Goal: Task Accomplishment & Management: Manage account settings

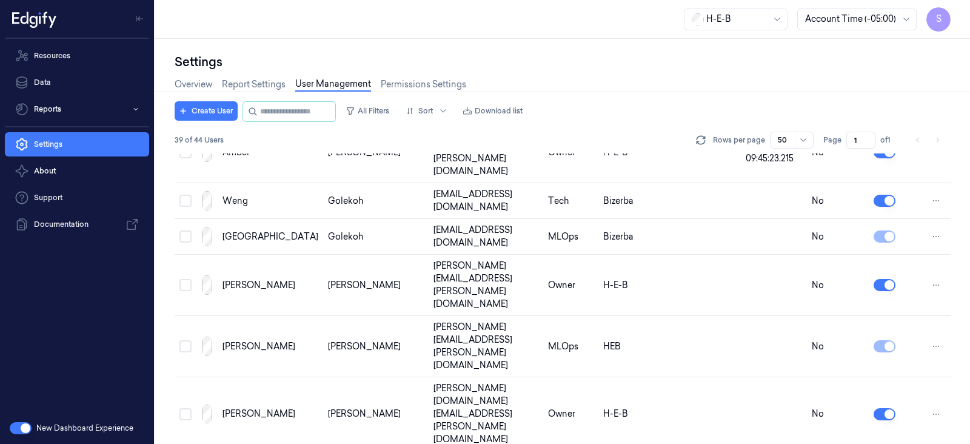
scroll to position [1026, 0]
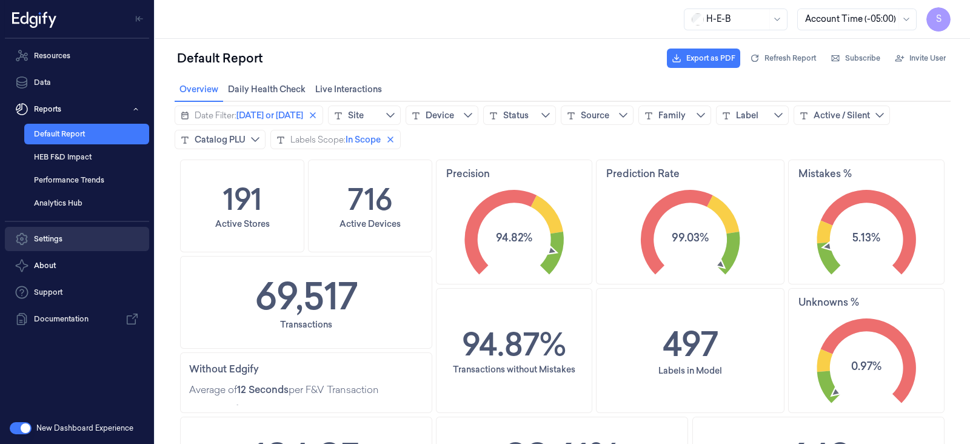
click at [52, 239] on link "Settings" at bounding box center [77, 239] width 144 height 24
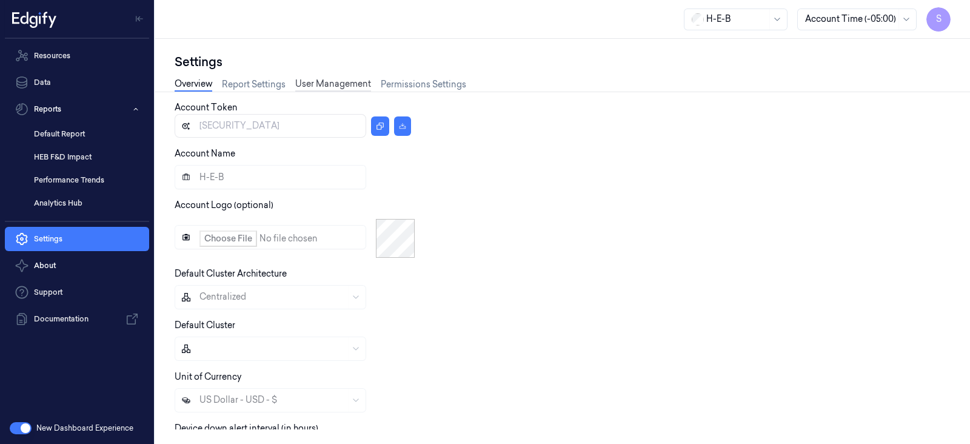
click at [336, 85] on link "User Management" at bounding box center [333, 85] width 76 height 14
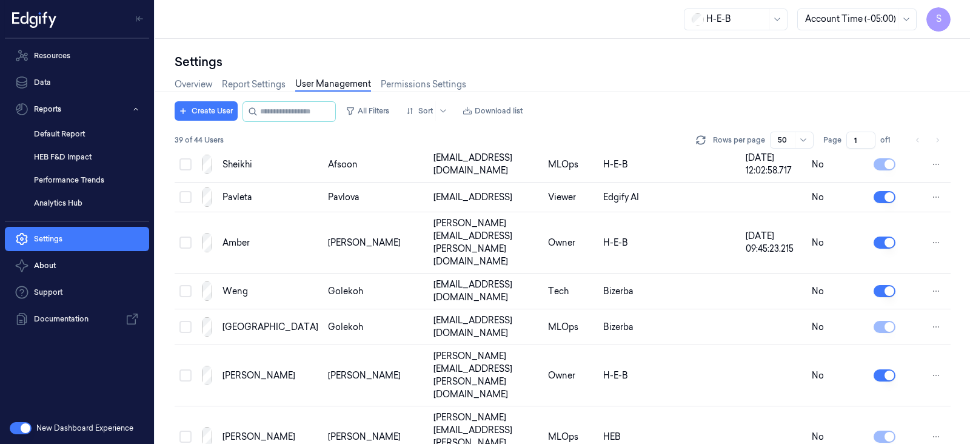
scroll to position [1026, 0]
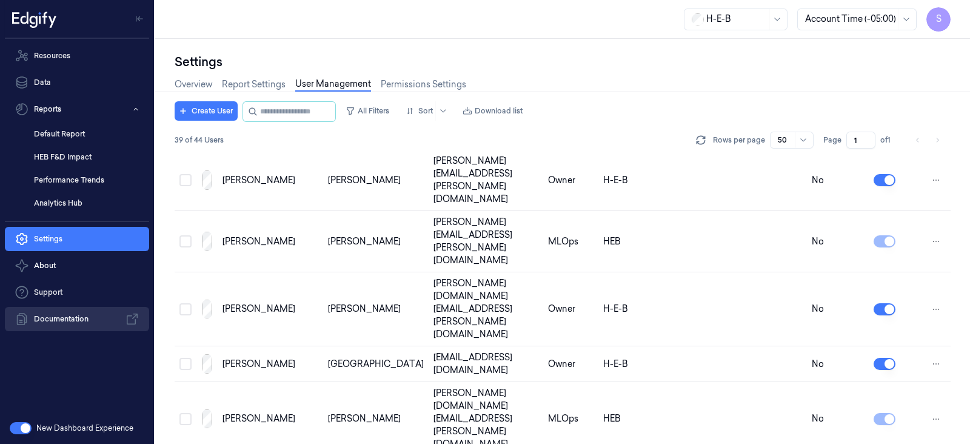
click at [79, 317] on link "Documentation" at bounding box center [77, 319] width 144 height 24
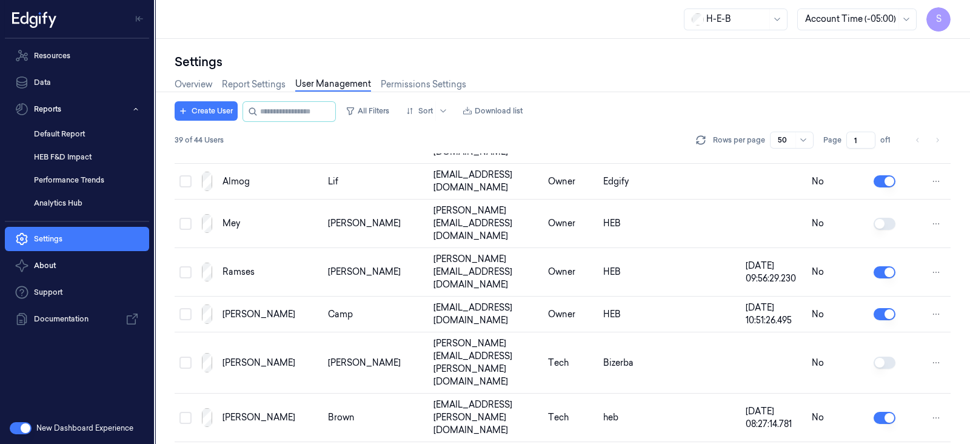
scroll to position [0, 0]
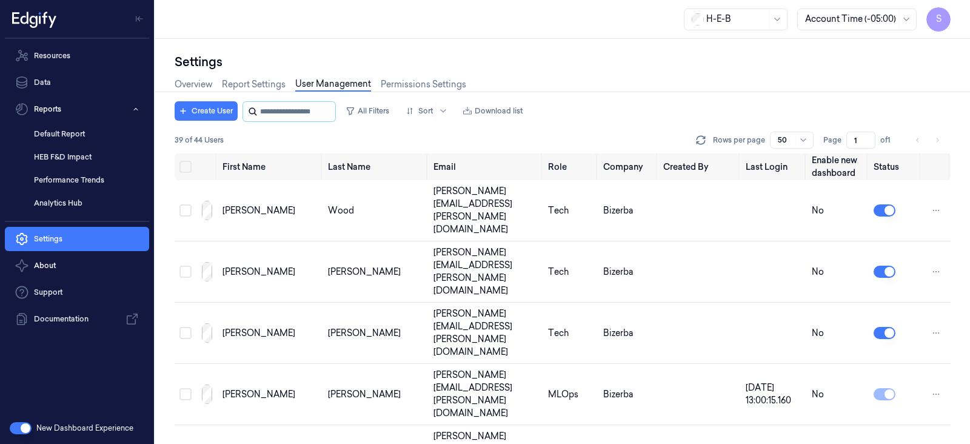
click at [273, 113] on input "string" at bounding box center [296, 111] width 73 height 19
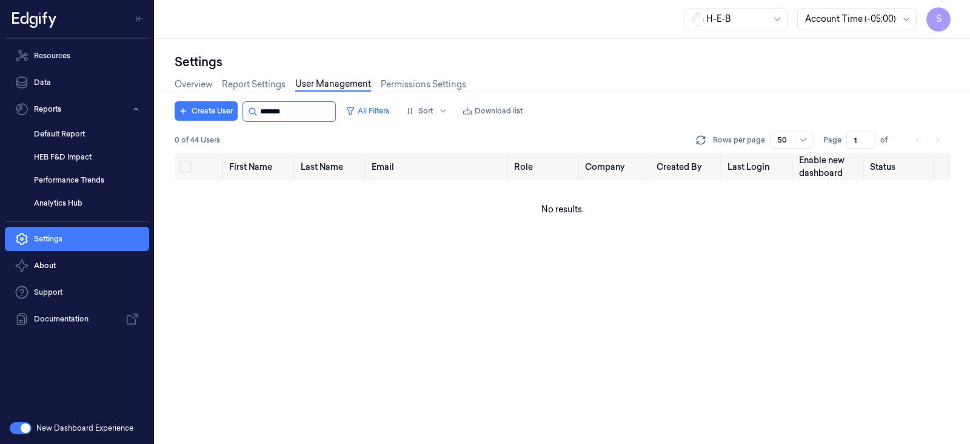
click at [312, 107] on input "string" at bounding box center [296, 111] width 73 height 19
type input "*"
